Goal: Transaction & Acquisition: Purchase product/service

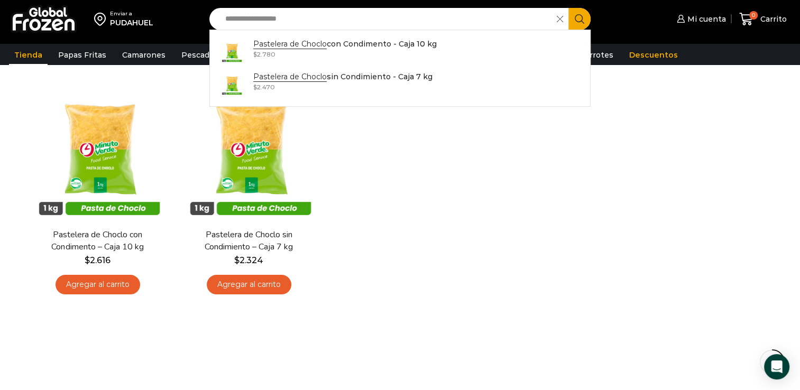
drag, startPoint x: 354, startPoint y: 21, endPoint x: 224, endPoint y: 22, distance: 129.5
click at [224, 22] on input "**********" at bounding box center [386, 19] width 332 height 22
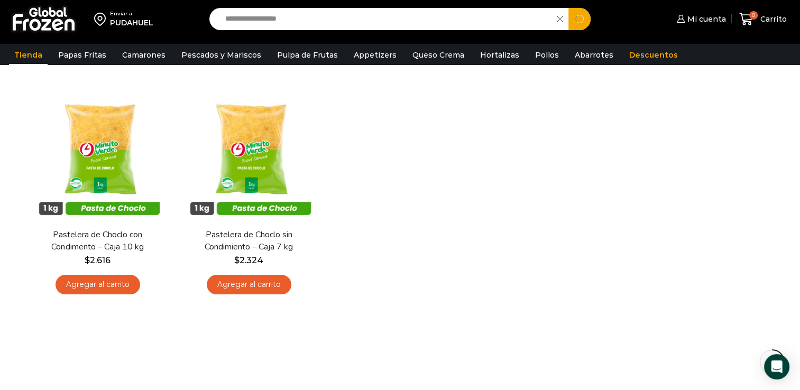
type input "**********"
click at [568, 8] on button "Search" at bounding box center [579, 19] width 22 height 22
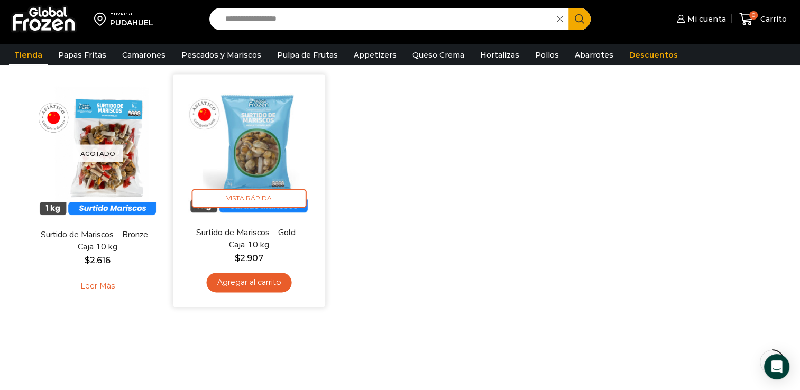
click at [258, 141] on img at bounding box center [249, 150] width 136 height 136
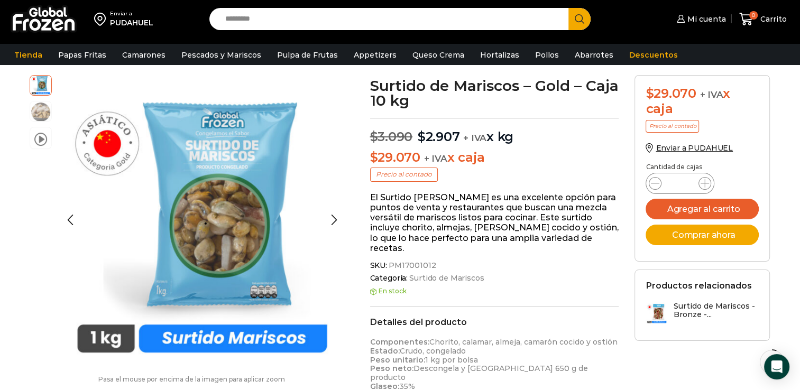
scroll to position [106, 0]
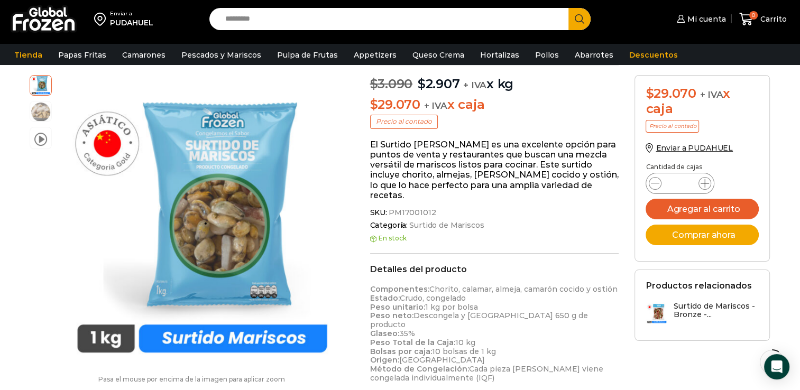
click at [704, 184] on icon at bounding box center [704, 183] width 8 height 8
drag, startPoint x: 704, startPoint y: 184, endPoint x: 653, endPoint y: 181, distance: 51.4
click at [653, 181] on icon at bounding box center [655, 183] width 8 height 8
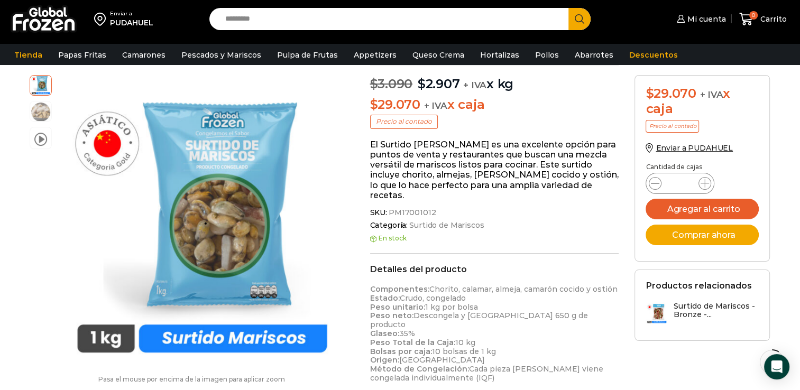
type input "*"
click at [683, 202] on button "Agregar al carrito" at bounding box center [701, 209] width 113 height 21
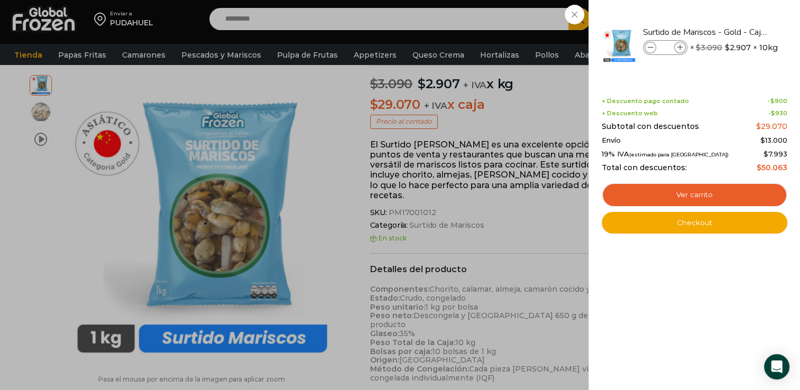
click at [736, 32] on div "1 Carrito 1 1 Shopping Cart *" at bounding box center [762, 19] width 53 height 25
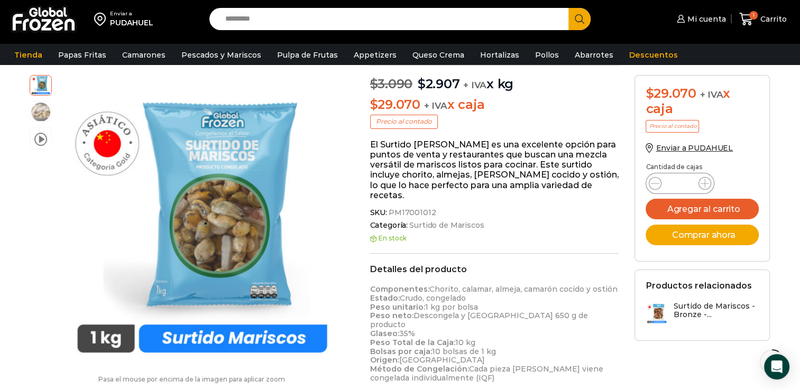
click at [380, 19] on input "Search input" at bounding box center [392, 19] width 344 height 22
click at [348, 20] on input "Search input" at bounding box center [392, 19] width 344 height 22
type input "**********"
click at [568, 8] on button "Search" at bounding box center [579, 19] width 22 height 22
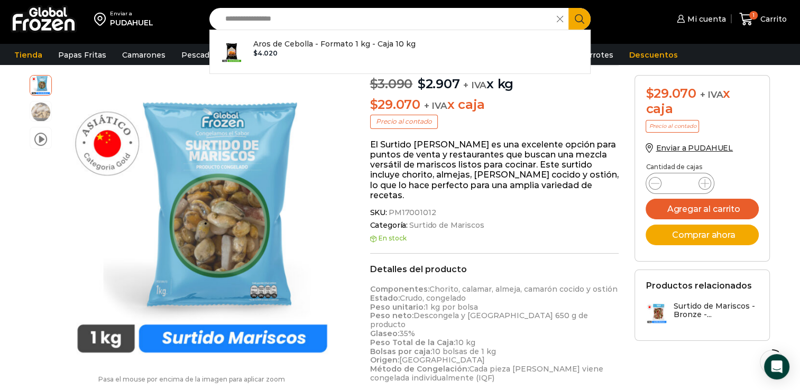
click at [568, 8] on button "Search" at bounding box center [579, 19] width 22 height 22
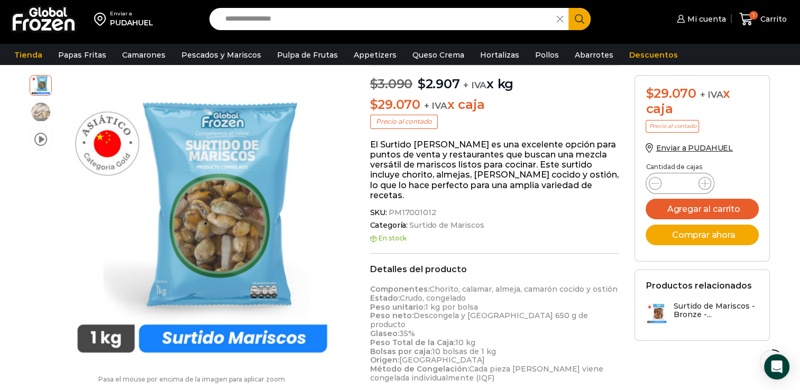
click at [583, 16] on icon "Search button" at bounding box center [580, 19] width 10 height 10
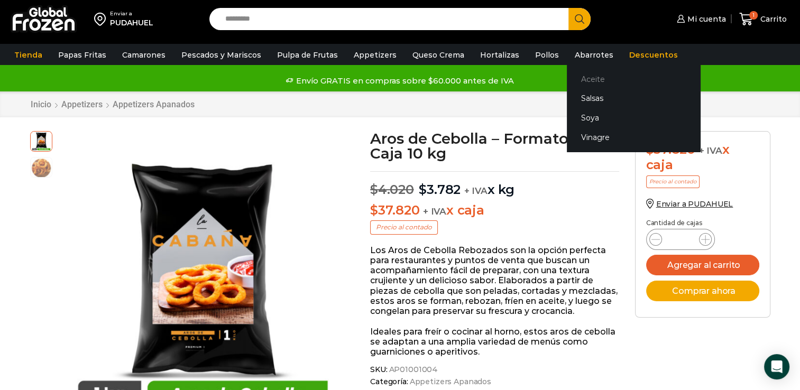
click at [581, 79] on link "Aceite" at bounding box center [633, 79] width 133 height 20
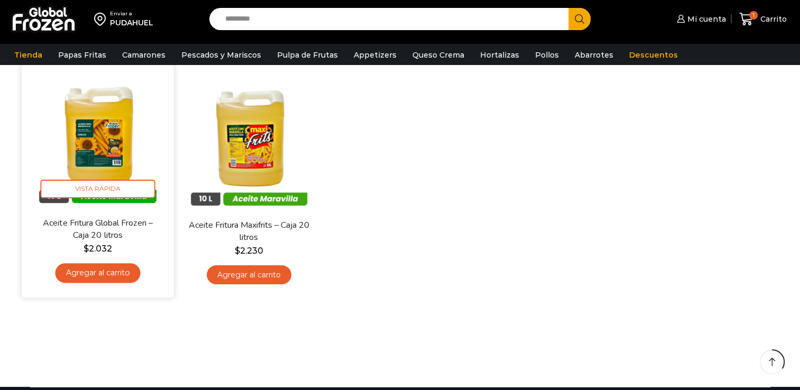
scroll to position [53, 0]
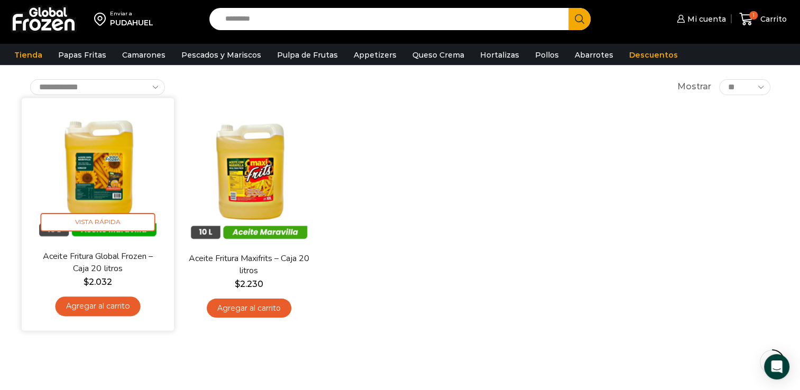
click at [105, 173] on img at bounding box center [98, 174] width 136 height 136
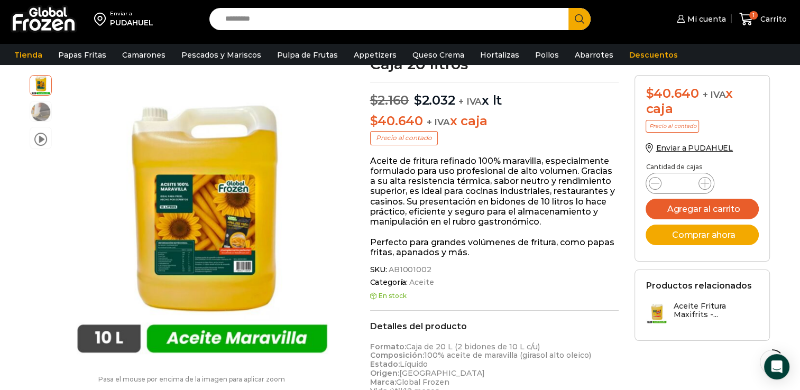
scroll to position [53, 0]
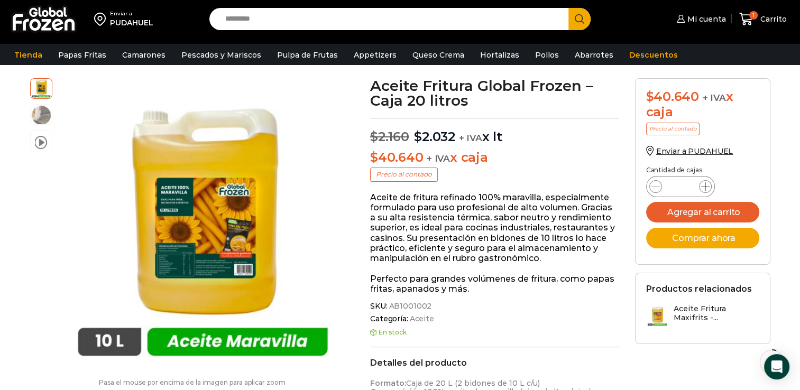
click at [706, 187] on icon at bounding box center [705, 186] width 8 height 8
type input "*"
click at [723, 211] on button "Agregar al carrito" at bounding box center [702, 212] width 113 height 21
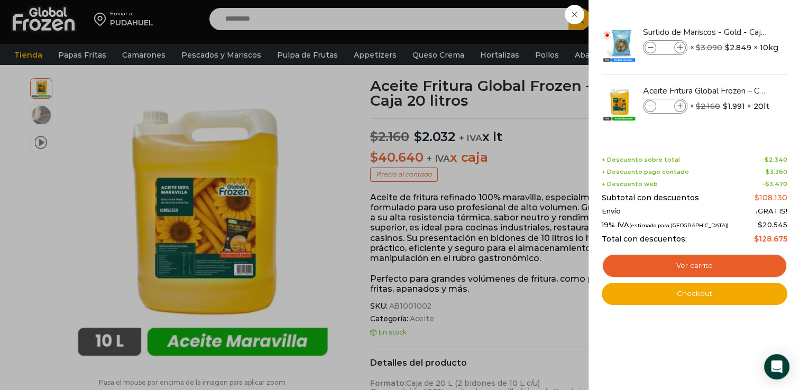
click at [736, 32] on div "3 Carrito 3 3 Shopping Cart *" at bounding box center [762, 19] width 53 height 25
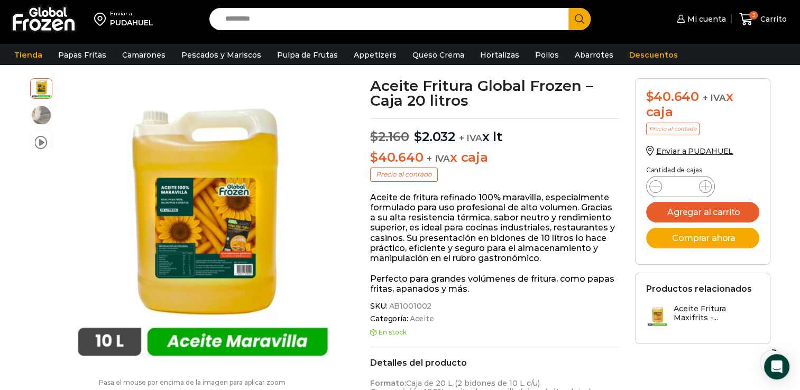
click at [344, 21] on input "Search input" at bounding box center [392, 19] width 344 height 22
type input "**********"
click at [568, 8] on button "Search" at bounding box center [579, 19] width 22 height 22
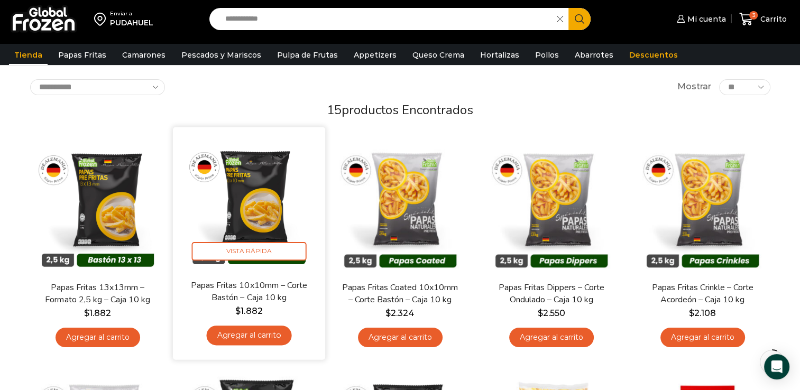
click at [273, 189] on img at bounding box center [249, 203] width 136 height 136
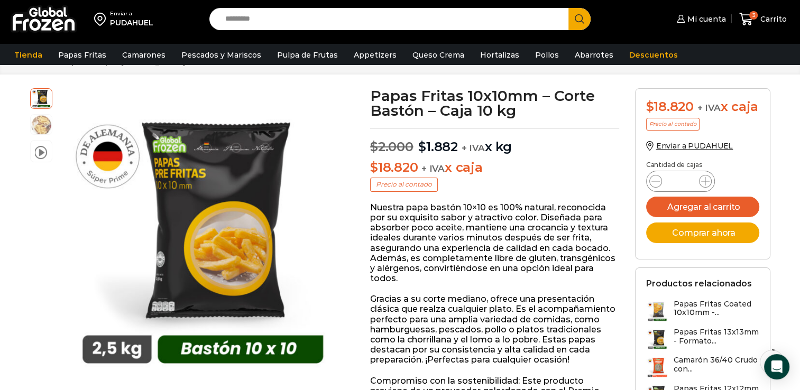
scroll to position [53, 0]
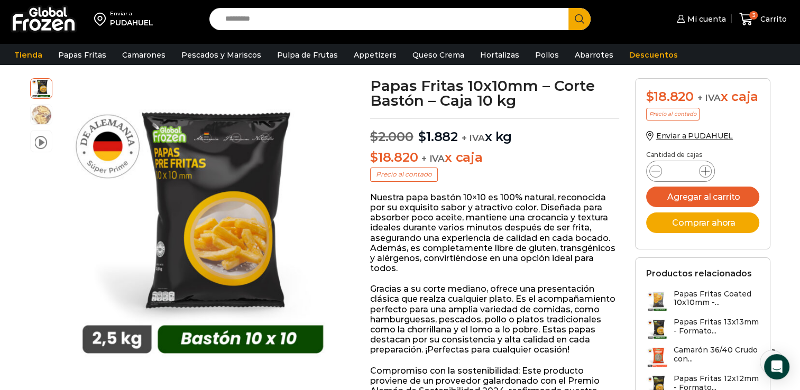
click at [704, 175] on icon at bounding box center [705, 171] width 8 height 8
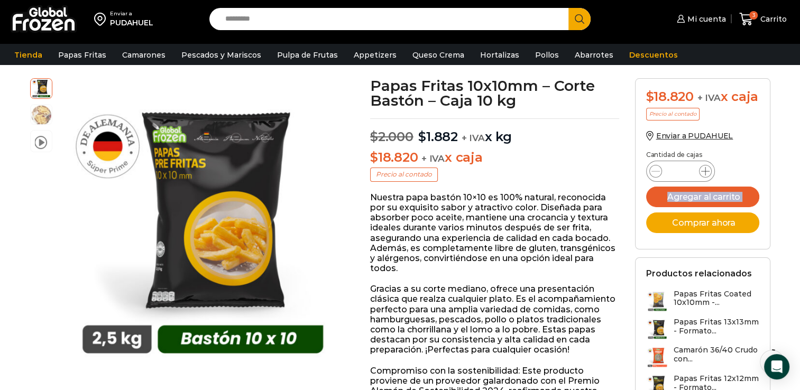
click at [704, 175] on icon at bounding box center [705, 171] width 8 height 8
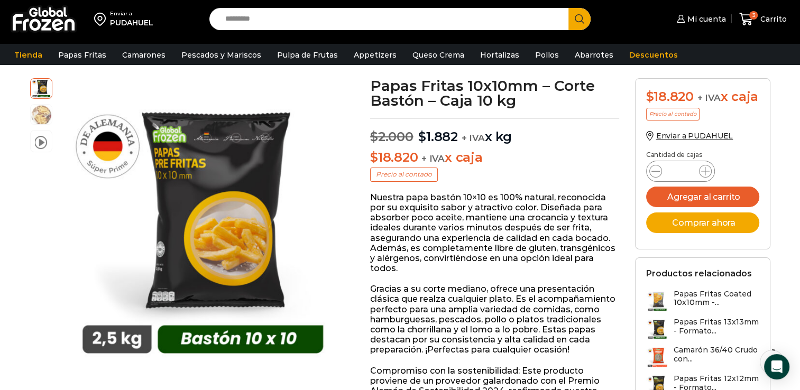
drag, startPoint x: 704, startPoint y: 188, endPoint x: 660, endPoint y: 189, distance: 43.9
click at [660, 178] on span at bounding box center [655, 171] width 13 height 13
type input "**"
click at [720, 205] on button "Agregar al carrito" at bounding box center [702, 197] width 113 height 21
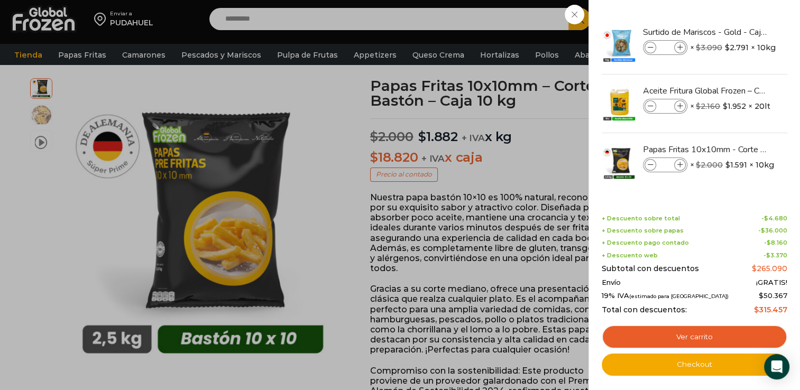
click at [736, 23] on div "13 Carrito 13 13 Shopping Cart *" at bounding box center [762, 19] width 53 height 25
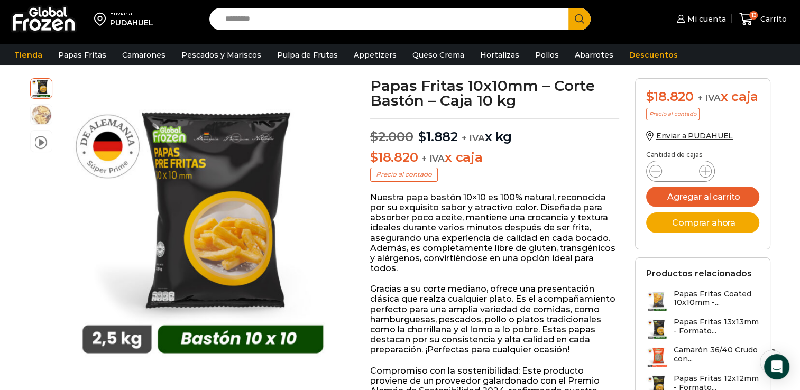
click at [462, 23] on input "Search input" at bounding box center [392, 19] width 344 height 22
type input "*********"
click at [568, 8] on button "Search" at bounding box center [579, 19] width 22 height 22
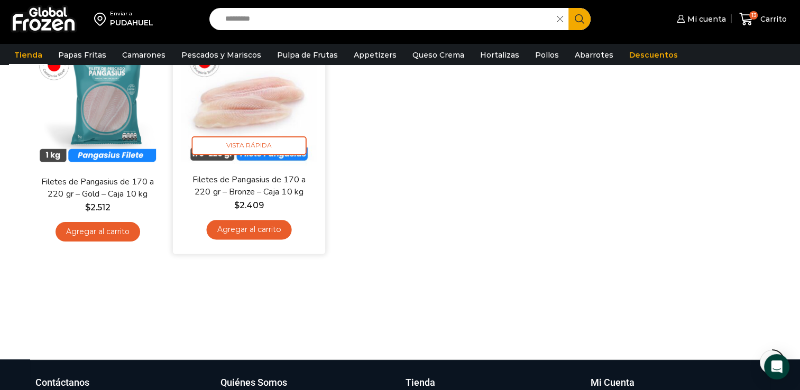
click at [254, 116] on img at bounding box center [249, 98] width 136 height 136
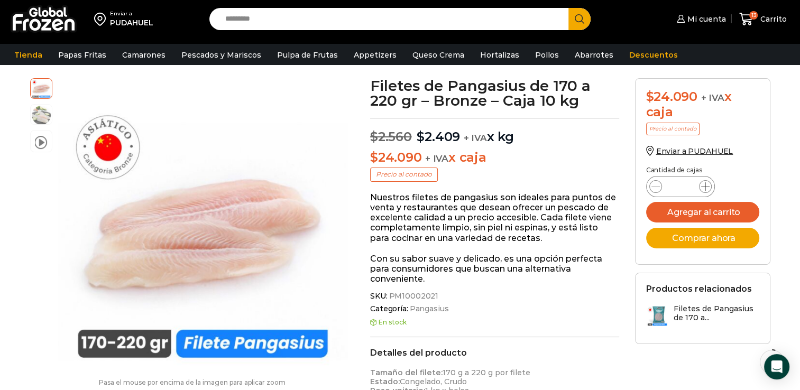
click at [701, 185] on icon at bounding box center [705, 186] width 8 height 8
click at [656, 180] on span at bounding box center [655, 186] width 13 height 13
type input "*"
click at [695, 211] on button "Agregar al carrito" at bounding box center [702, 212] width 113 height 21
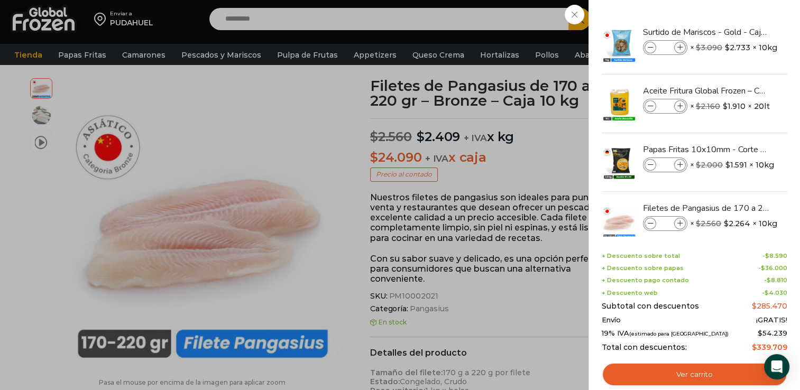
click at [736, 20] on div "14 [GEOGRAPHIC_DATA] 14 14 Shopping Cart *" at bounding box center [762, 19] width 53 height 25
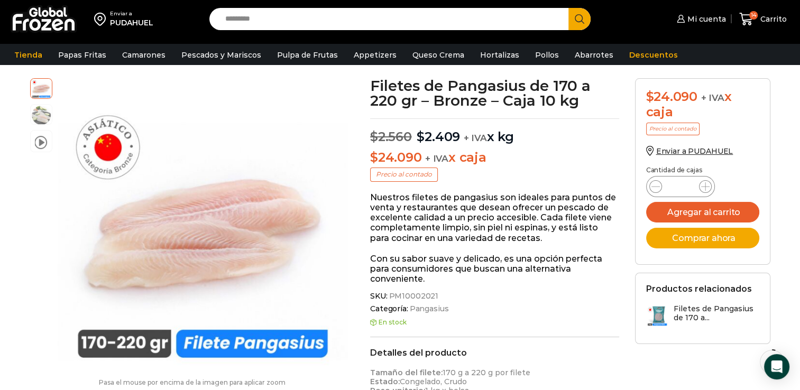
click at [461, 20] on input "Search input" at bounding box center [392, 19] width 344 height 22
type input "**********"
click at [568, 8] on button "Search" at bounding box center [579, 19] width 22 height 22
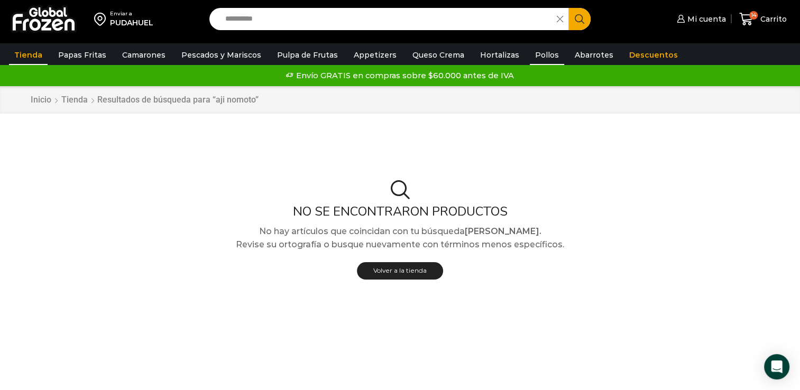
click at [532, 58] on link "Pollos" at bounding box center [547, 55] width 34 height 20
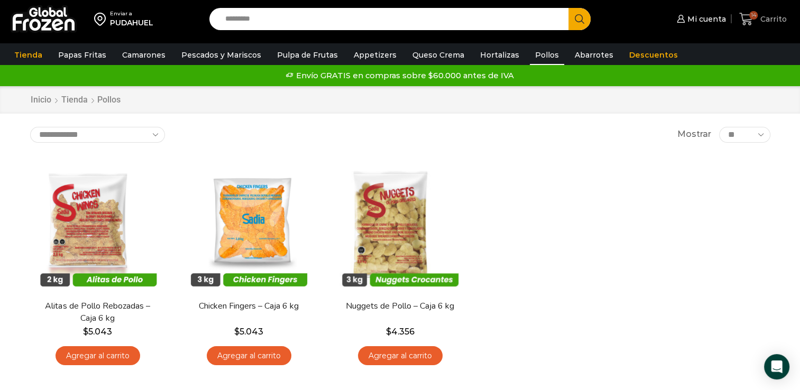
click at [757, 12] on span "14" at bounding box center [753, 15] width 8 height 8
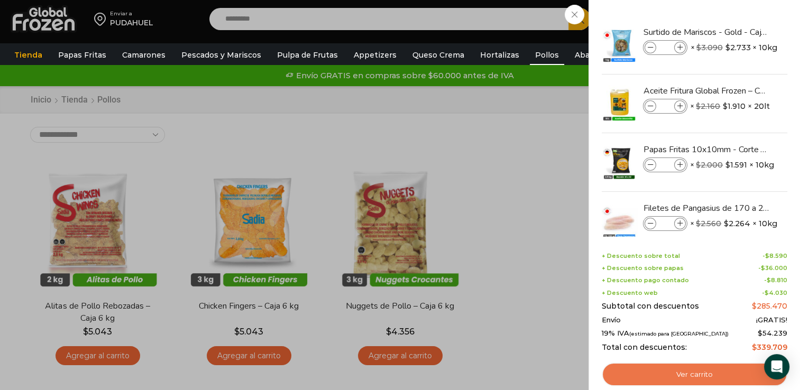
click at [723, 377] on link "Ver carrito" at bounding box center [695, 375] width 186 height 24
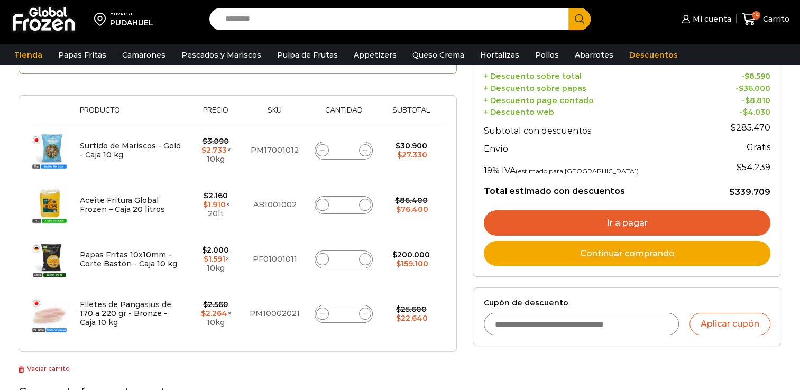
scroll to position [106, 0]
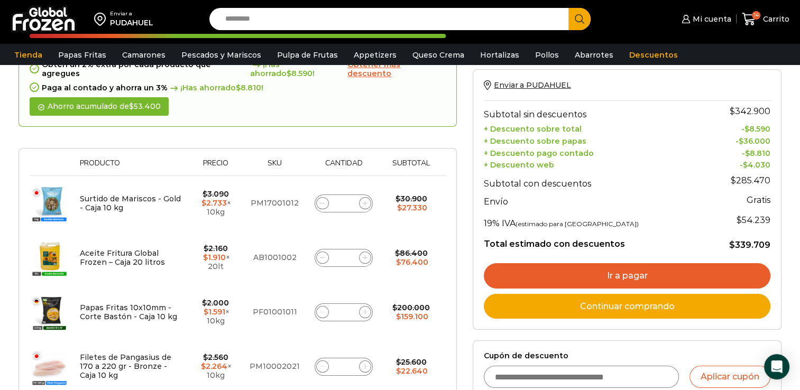
click at [652, 266] on link "Ir a pagar" at bounding box center [627, 275] width 287 height 25
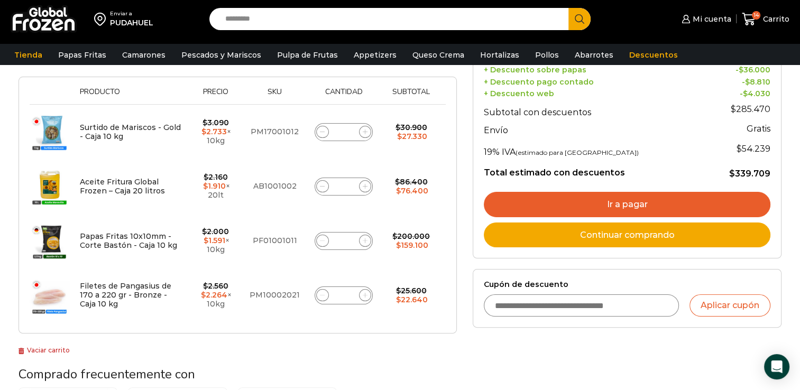
scroll to position [159, 0]
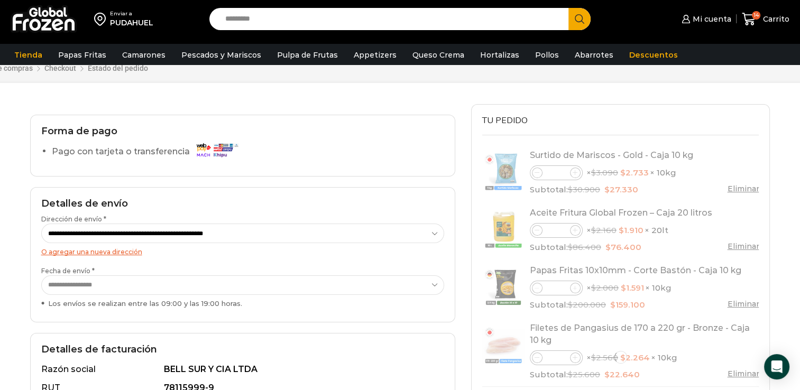
scroll to position [53, 0]
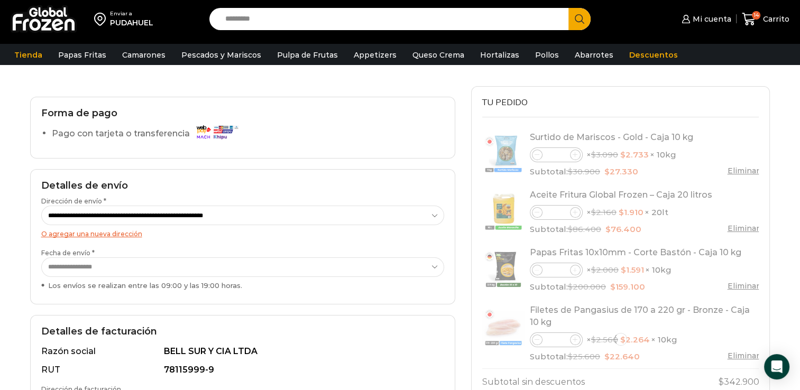
click at [279, 267] on select "**********" at bounding box center [242, 267] width 403 height 20
